Goal: Information Seeking & Learning: Understand process/instructions

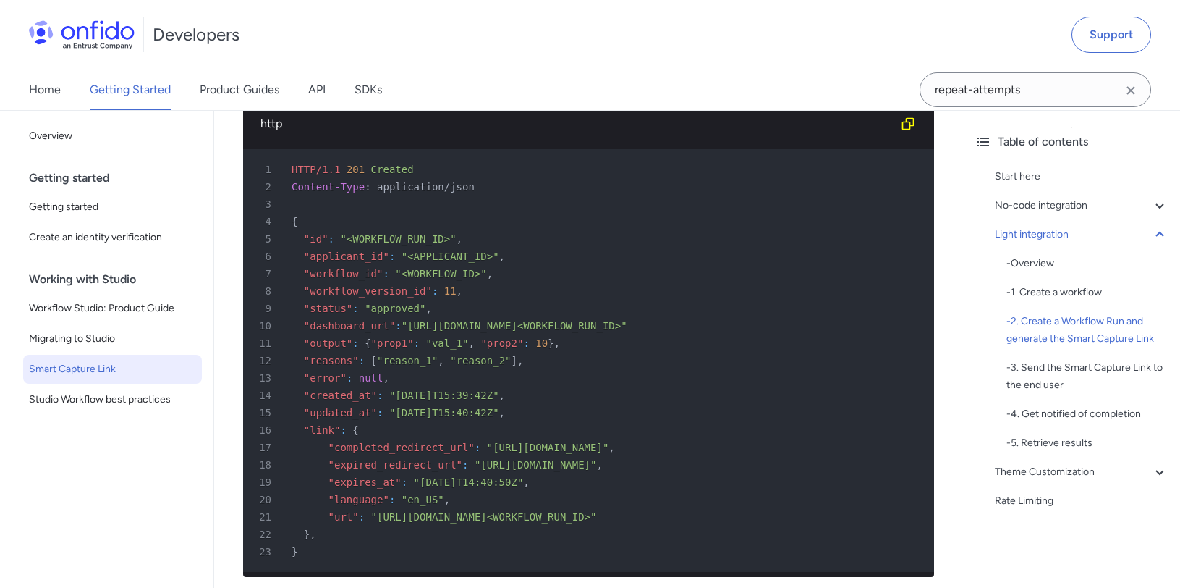
scroll to position [2681, 0]
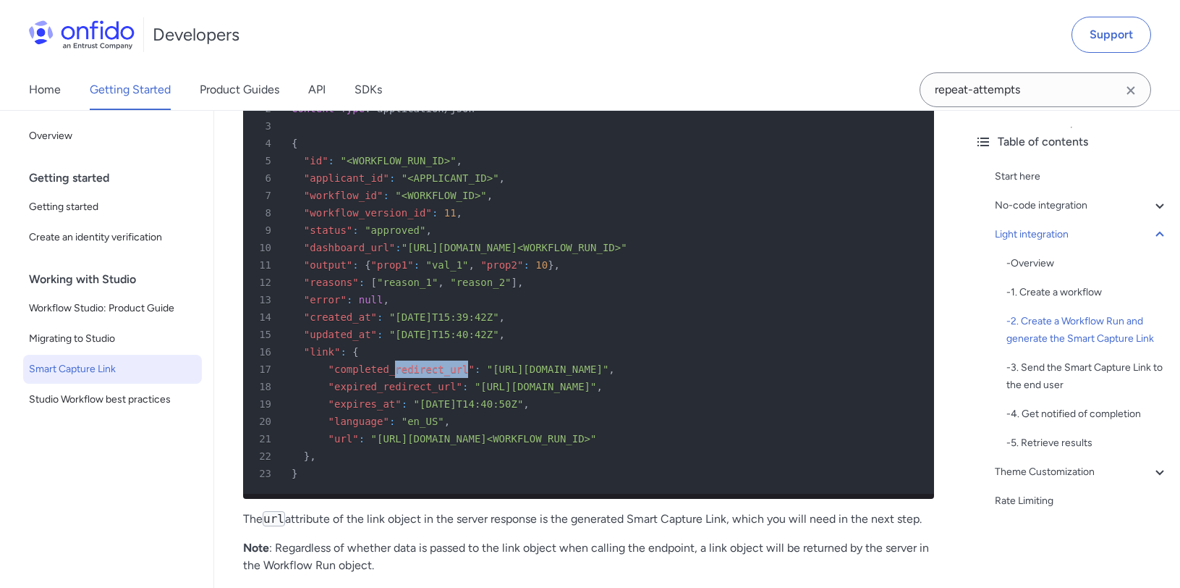
drag, startPoint x: 396, startPoint y: 383, endPoint x: 470, endPoint y: 382, distance: 73.8
click at [470, 375] on span ""completed_redirect_url"" at bounding box center [401, 369] width 146 height 12
copy span "redirect_url"
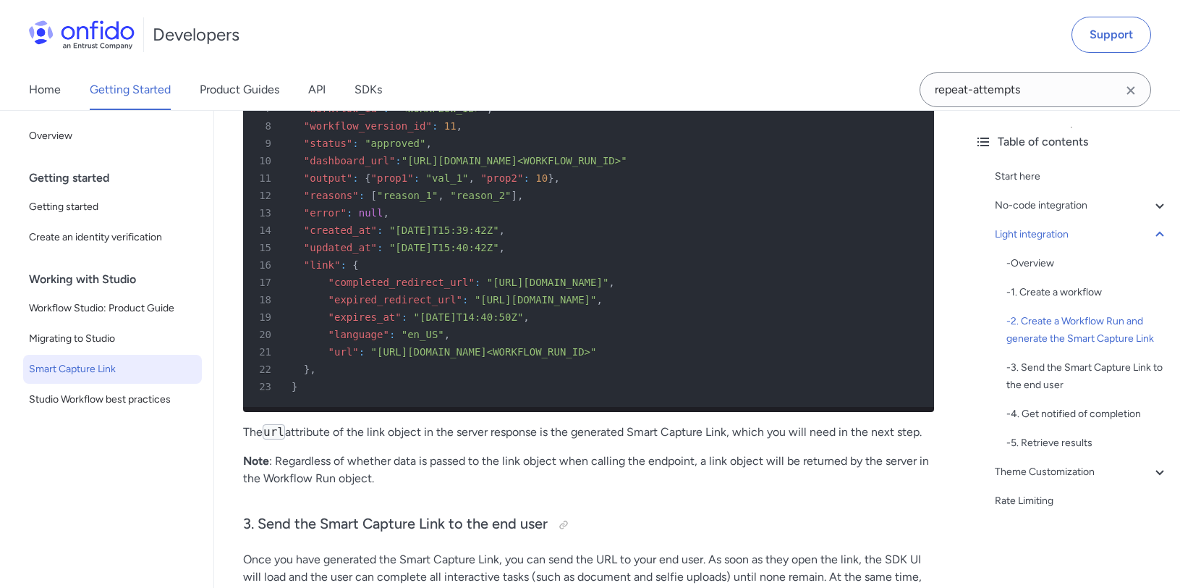
scroll to position [2260, 0]
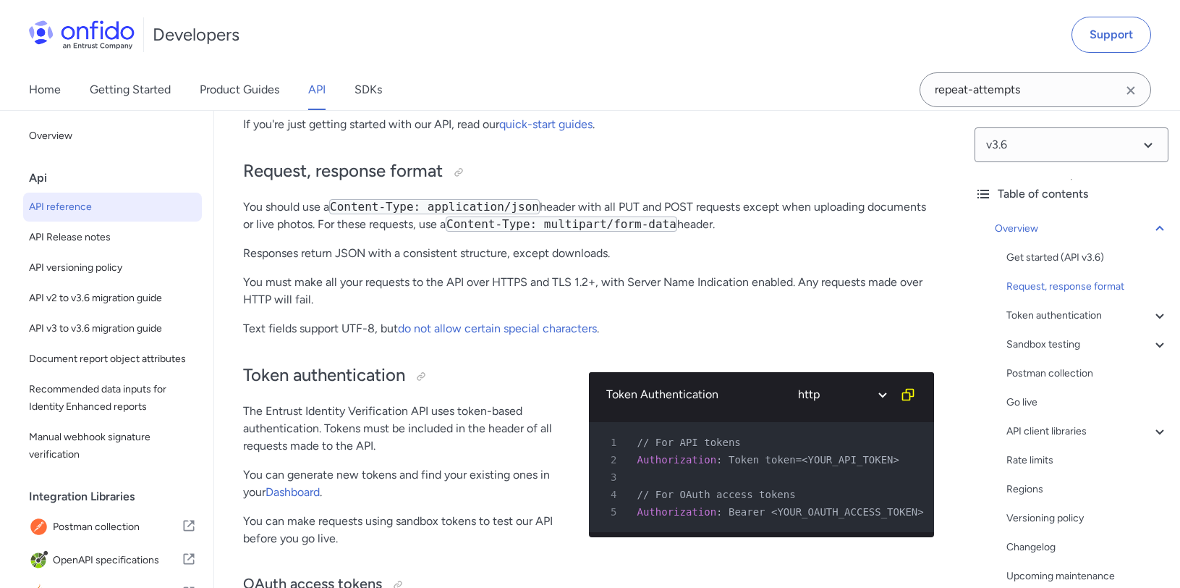
click at [781, 281] on p "You must make all your requests to the API over HTTPS and TLS 1.2+, with Server…" at bounding box center [588, 290] width 691 height 35
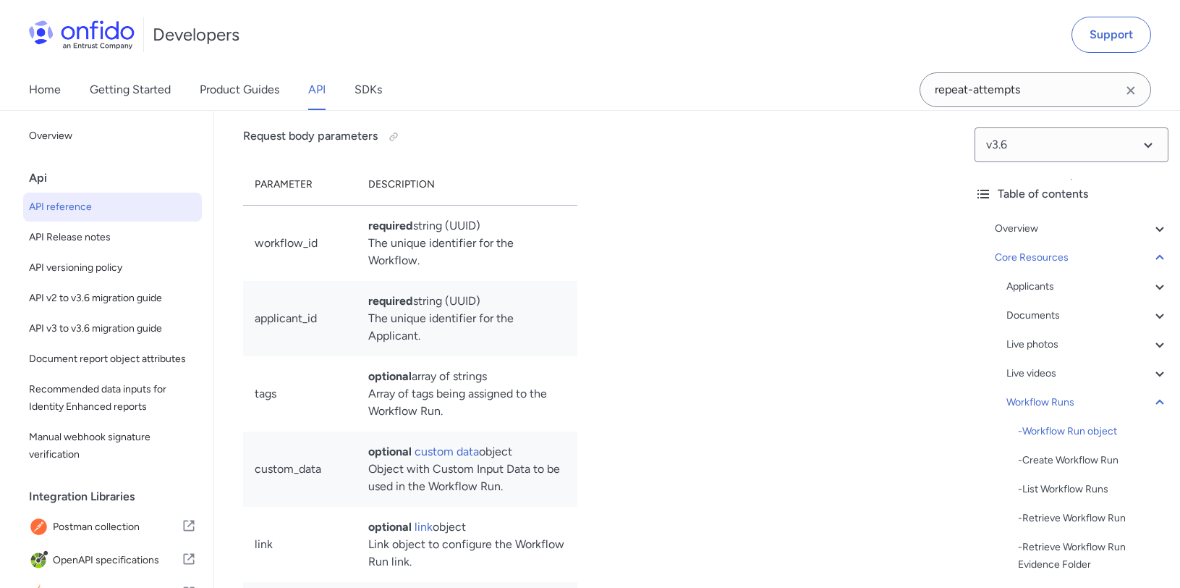
copy td "completed_redirect_url"
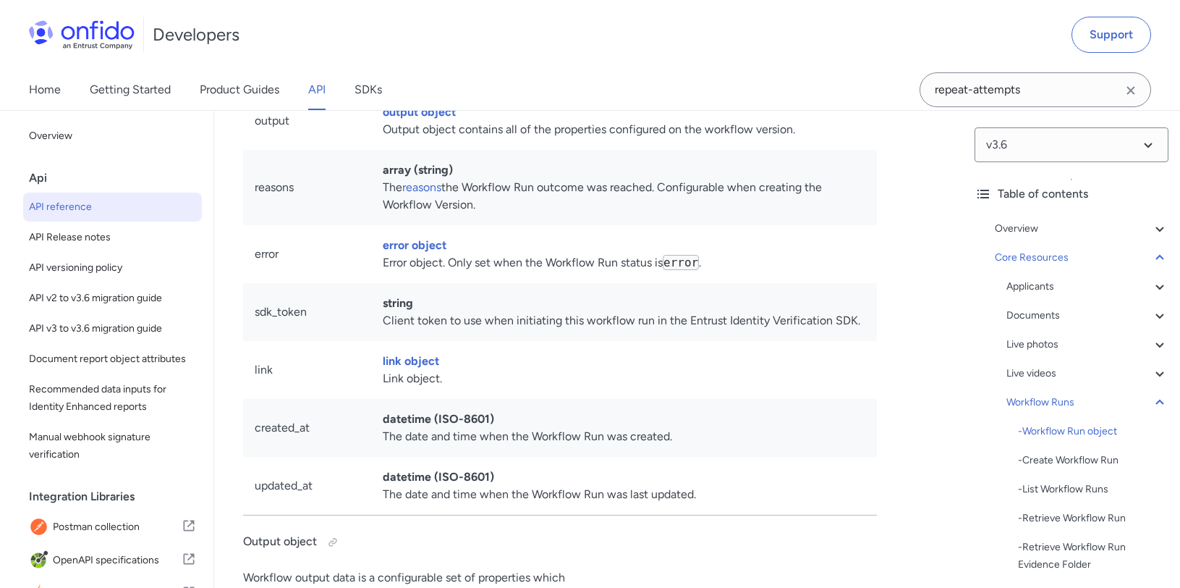
scroll to position [34666, 0]
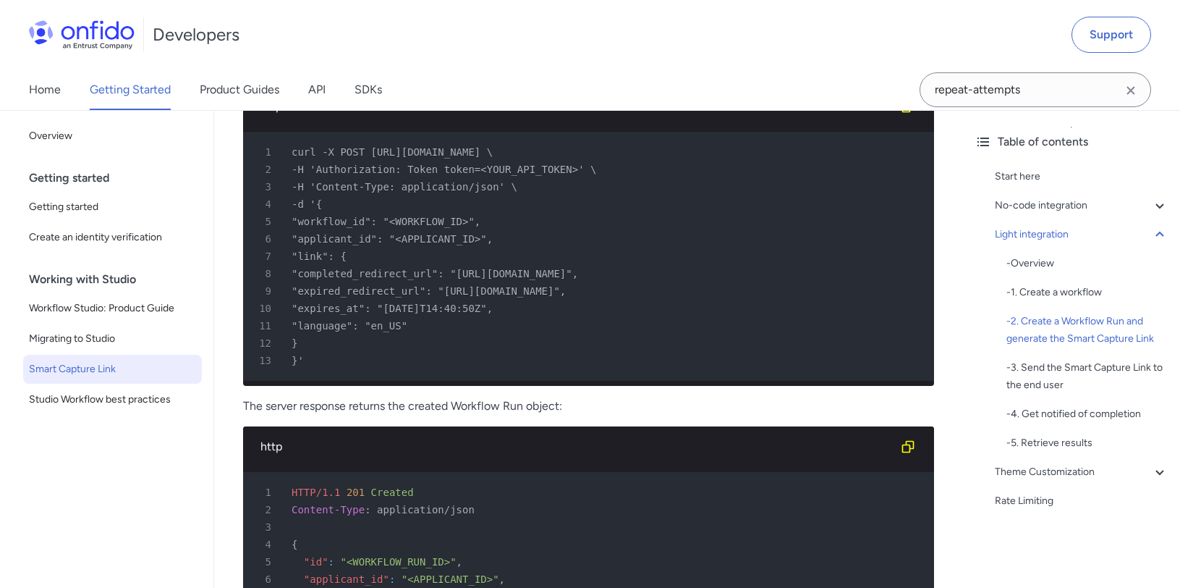
scroll to position [2258, 0]
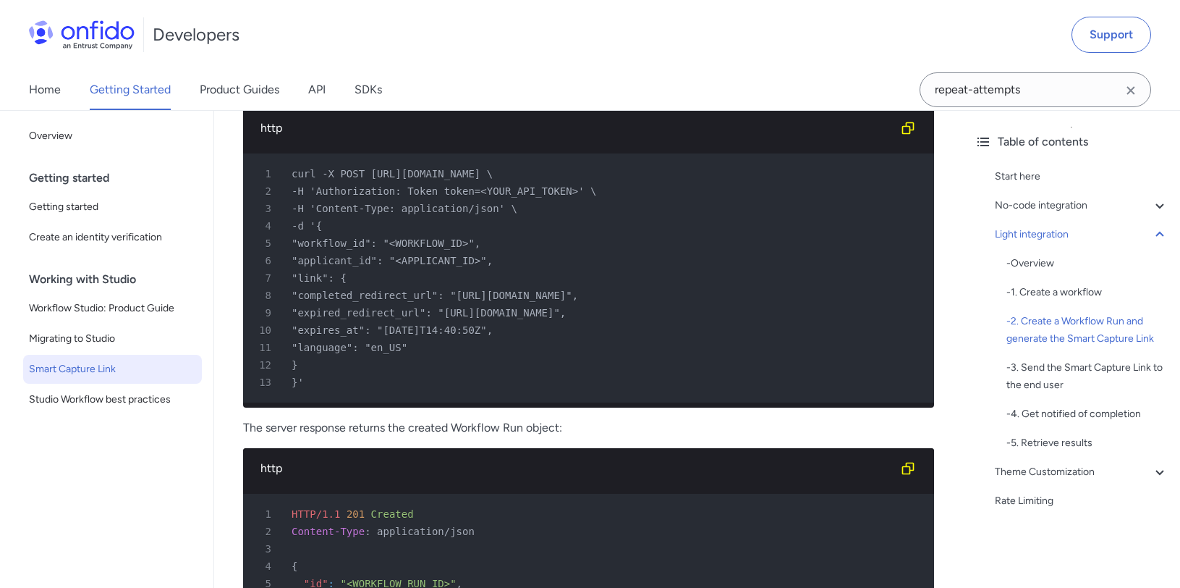
drag, startPoint x: 495, startPoint y: 296, endPoint x: 653, endPoint y: 299, distance: 158.5
click at [578, 299] on span ""completed_redirect_url": "[URL][DOMAIN_NAME]"," at bounding box center [435, 295] width 287 height 12
copy span "[URL][DOMAIN_NAME]"
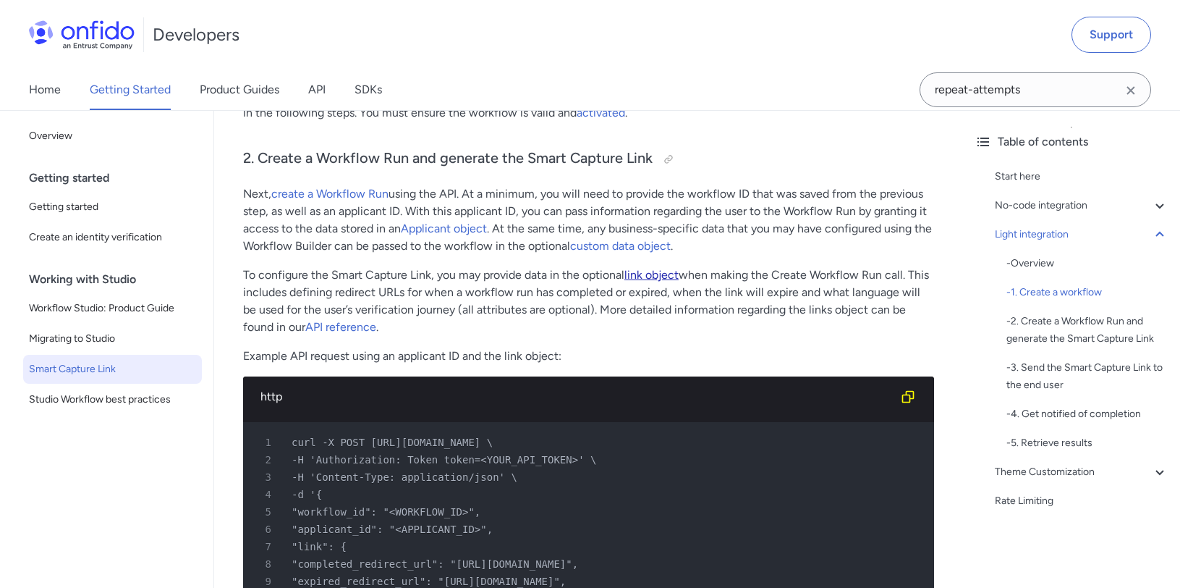
scroll to position [2072, 0]
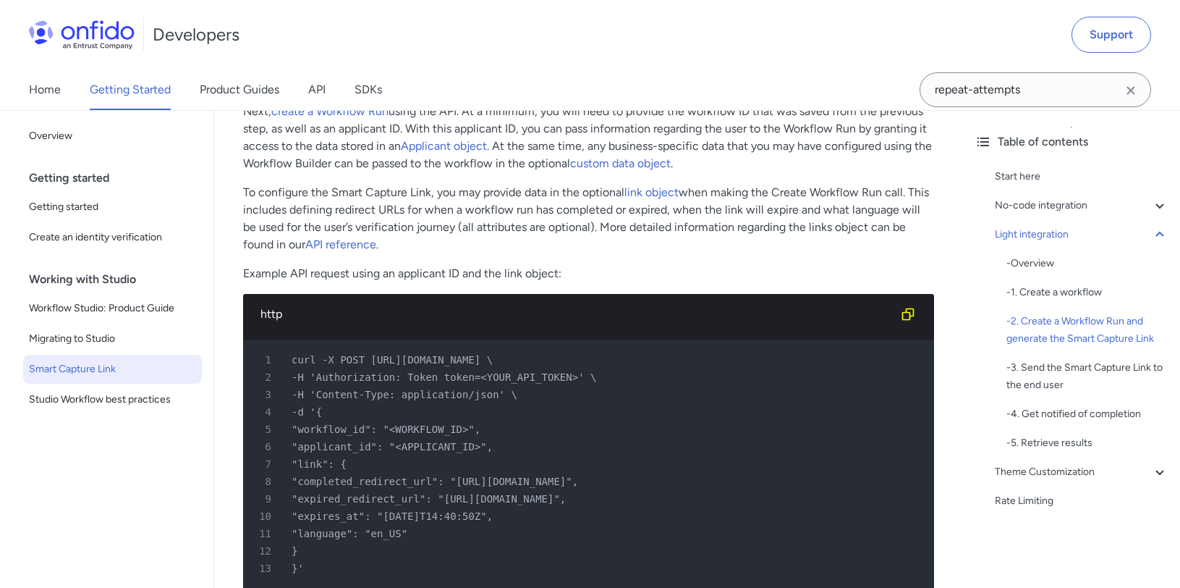
drag, startPoint x: 304, startPoint y: 465, endPoint x: 337, endPoint y: 545, distance: 86.9
click at [337, 545] on pre "1 curl -X POST [URL][DOMAIN_NAME] \ 2 -H 'Authorization: Token token=<YOUR_API_…" at bounding box center [588, 463] width 691 height 249
copy pre ""link": { 8 "completed_redirect_url": "[URL][DOMAIN_NAME]", 9 "expired_redirect…"
click at [357, 514] on span ""expires_at": "[DATE]T14:40:50Z"," at bounding box center [392, 516] width 201 height 12
click at [379, 484] on span ""completed_redirect_url": "[URL][DOMAIN_NAME]"," at bounding box center [435, 481] width 287 height 12
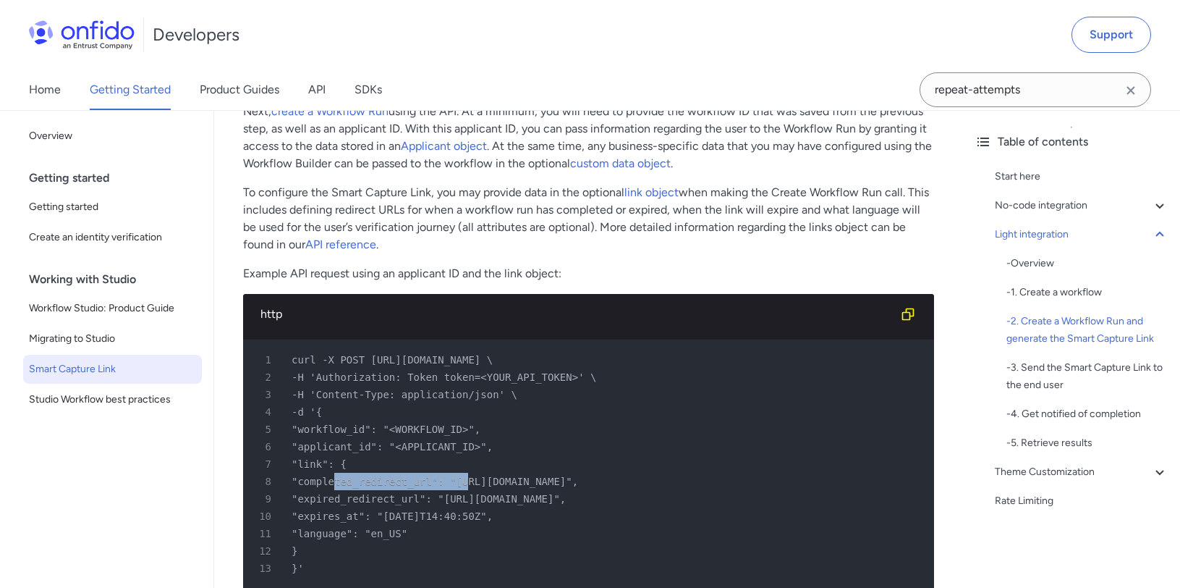
click at [379, 484] on span ""completed_redirect_url": "[URL][DOMAIN_NAME]"," at bounding box center [435, 481] width 287 height 12
copy span "completed_redirect_url"
click at [424, 481] on span ""completed_redirect_url": "[URL][DOMAIN_NAME]"," at bounding box center [435, 481] width 287 height 12
click at [322, 469] on span ""link": {" at bounding box center [319, 464] width 55 height 12
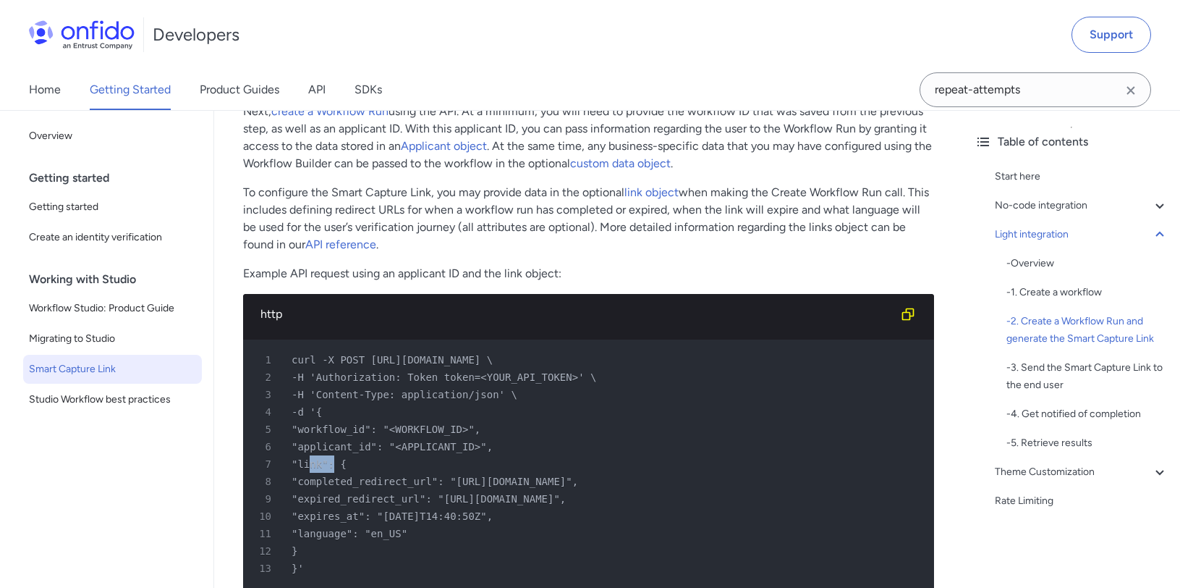
drag, startPoint x: 322, startPoint y: 469, endPoint x: 353, endPoint y: 470, distance: 31.1
click at [323, 470] on span ""link": {" at bounding box center [319, 464] width 55 height 12
copy span "link"
click at [387, 473] on div "8 "completed_redirect_url": "[URL][DOMAIN_NAME]"," at bounding box center [581, 480] width 665 height 17
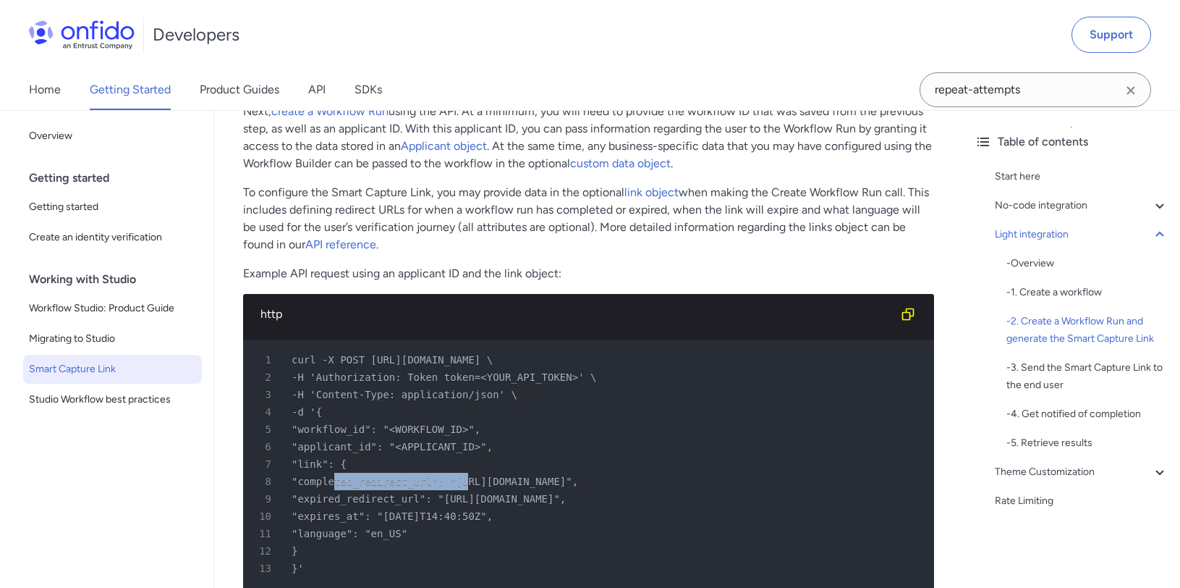
copy span "completed_redirect_url"
drag, startPoint x: 329, startPoint y: 521, endPoint x: 561, endPoint y: 518, distance: 232.3
click at [561, 518] on div "10 "expires_at": "[DATE]T14:40:50Z"," at bounding box center [581, 515] width 665 height 17
drag, startPoint x: 328, startPoint y: 537, endPoint x: 423, endPoint y: 535, distance: 94.8
click at [407, 535] on span ""language": "en_US"" at bounding box center [350, 533] width 116 height 12
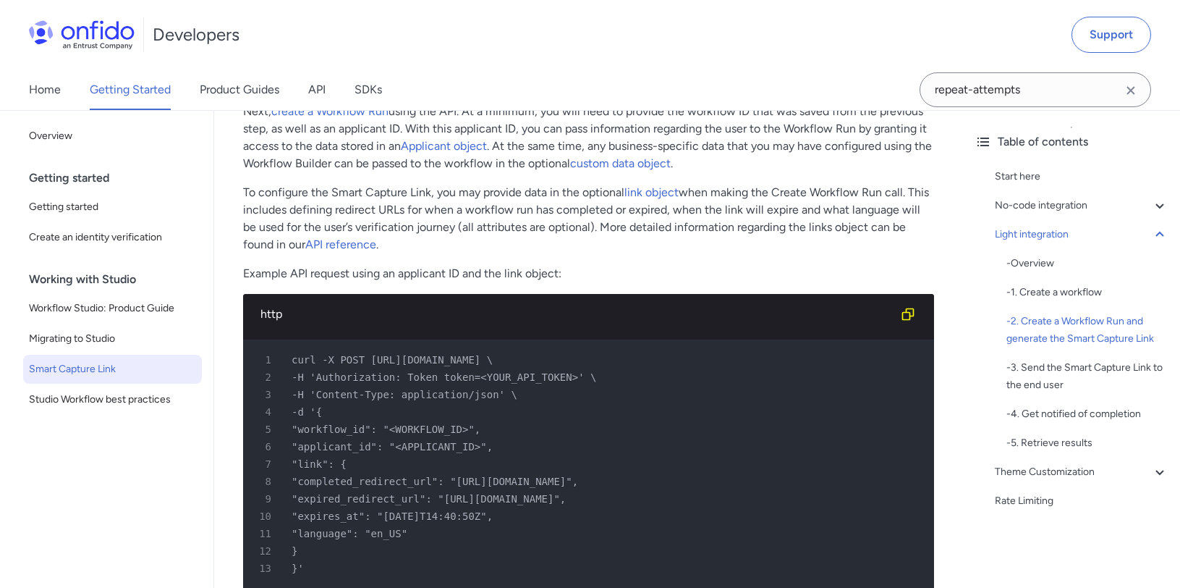
click at [407, 535] on span ""language": "en_US"" at bounding box center [350, 533] width 116 height 12
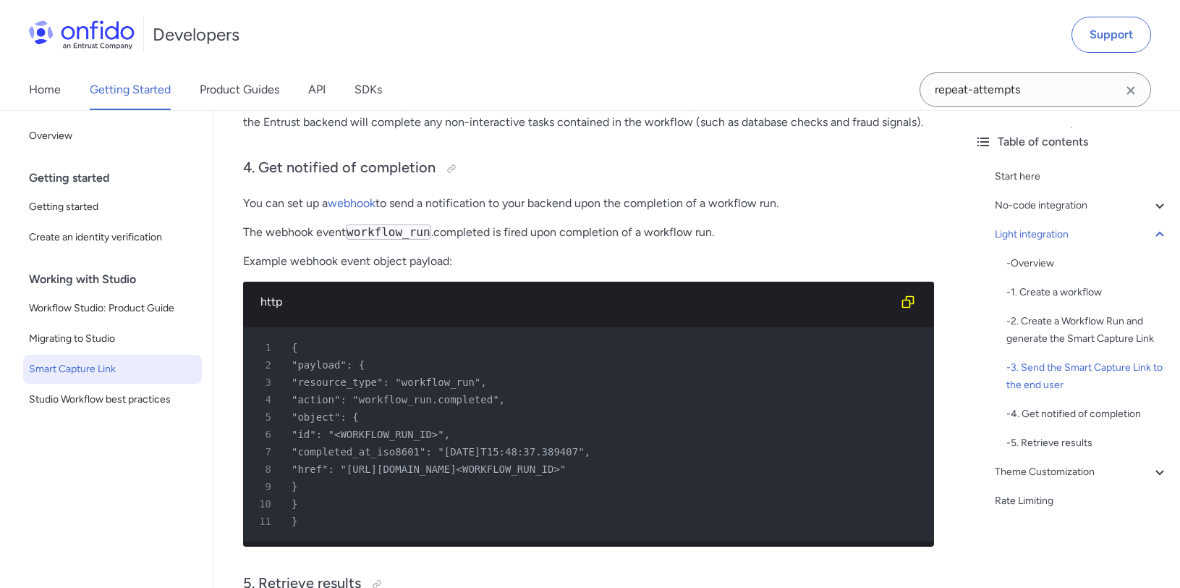
scroll to position [3291, 0]
